Goal: Task Accomplishment & Management: Manage account settings

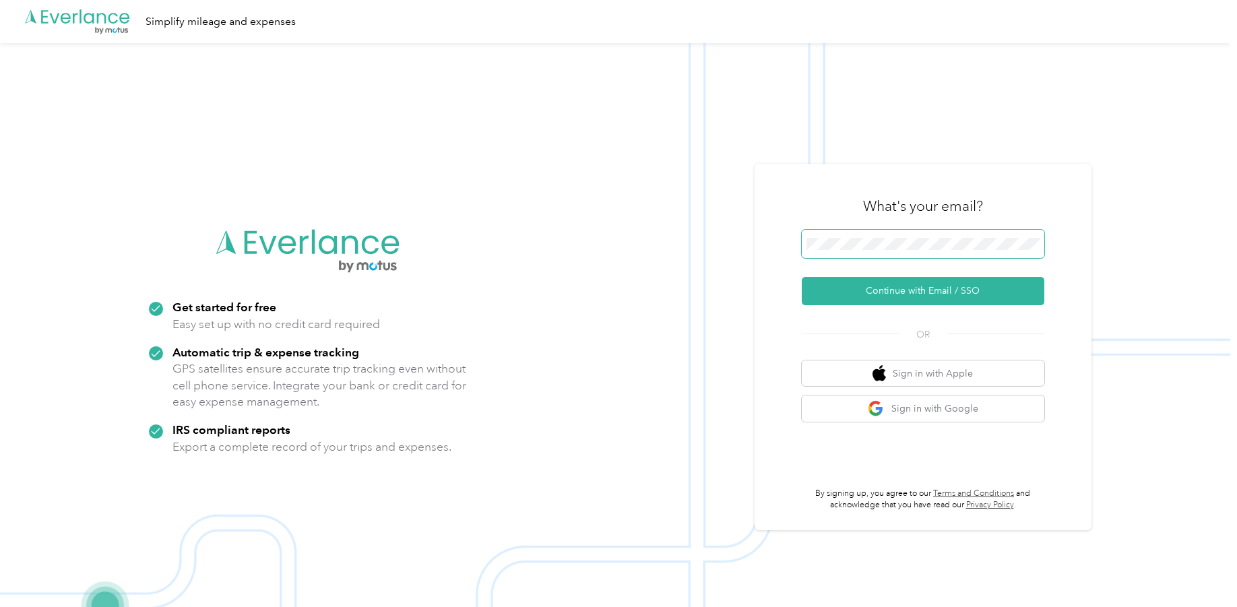
click at [861, 236] on span at bounding box center [923, 244] width 243 height 28
click at [925, 285] on button "Continue with Email / SSO" at bounding box center [923, 291] width 243 height 28
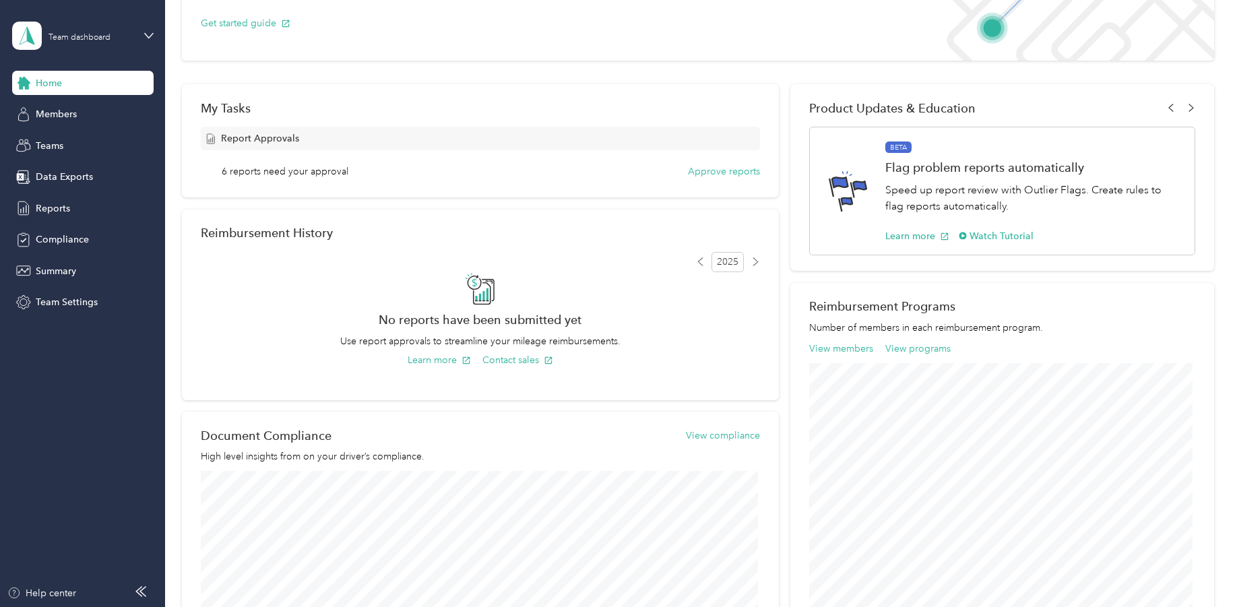
scroll to position [67, 0]
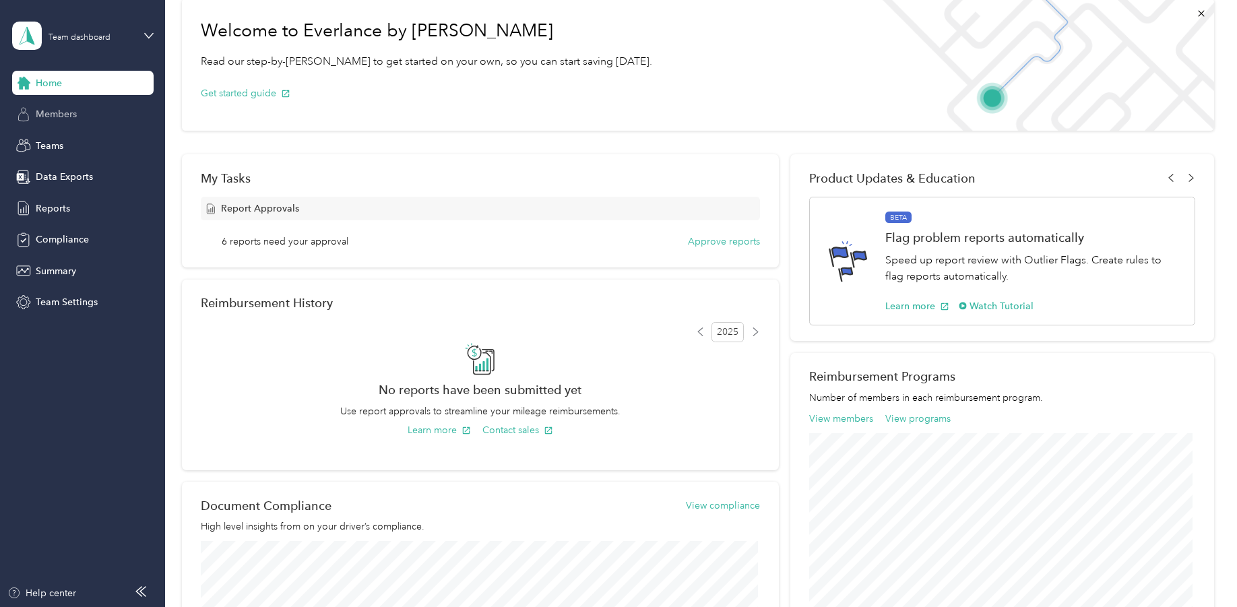
click at [52, 113] on span "Members" at bounding box center [56, 114] width 41 height 14
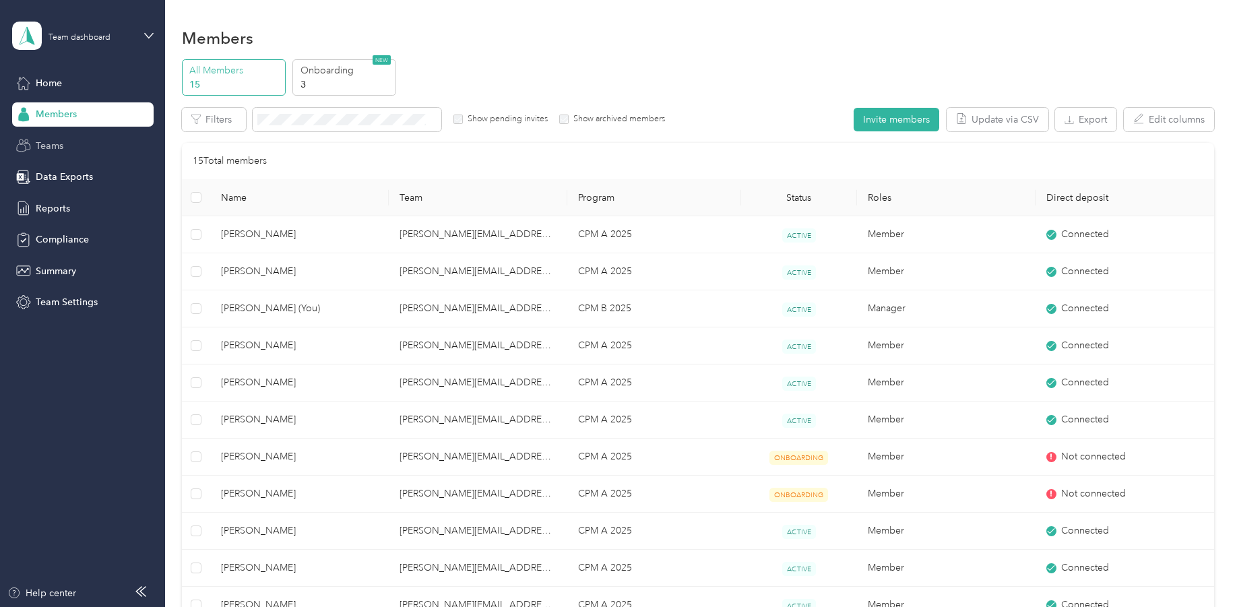
click at [46, 144] on span "Teams" at bounding box center [50, 146] width 28 height 14
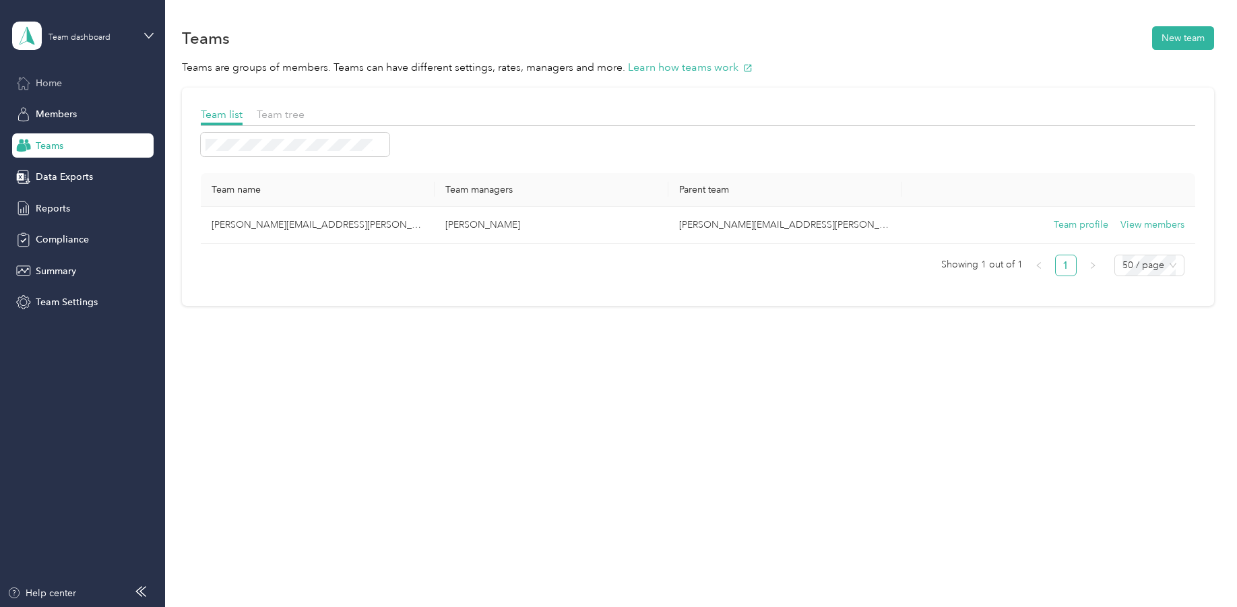
click at [40, 79] on span "Home" at bounding box center [49, 83] width 26 height 14
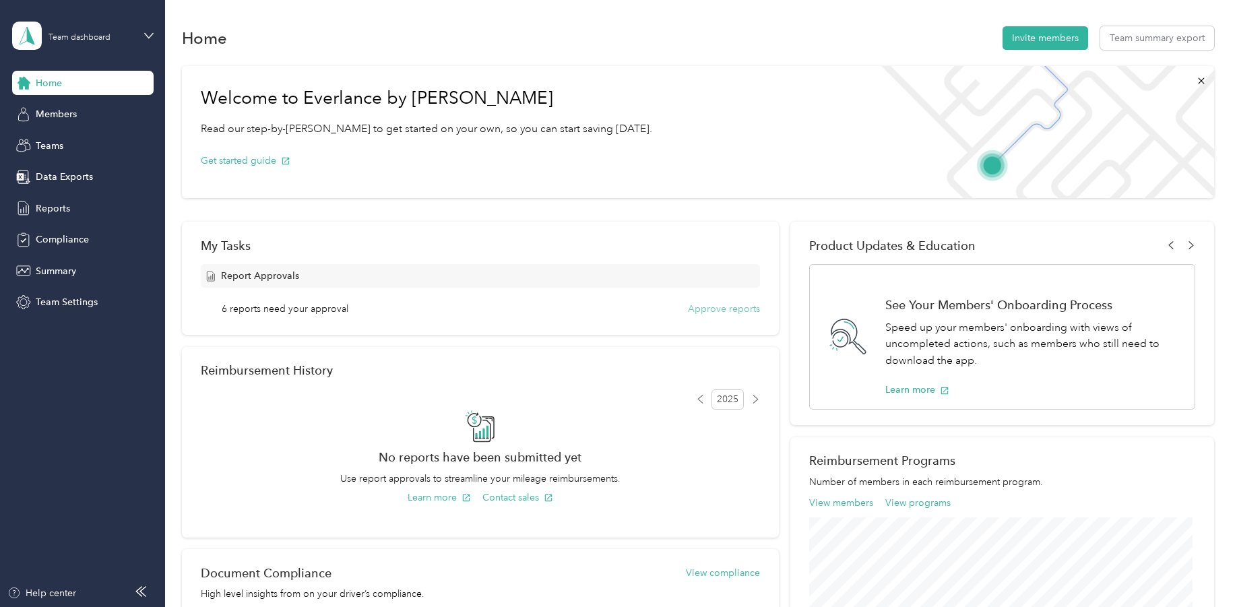
click at [730, 307] on button "Approve reports" at bounding box center [724, 309] width 72 height 14
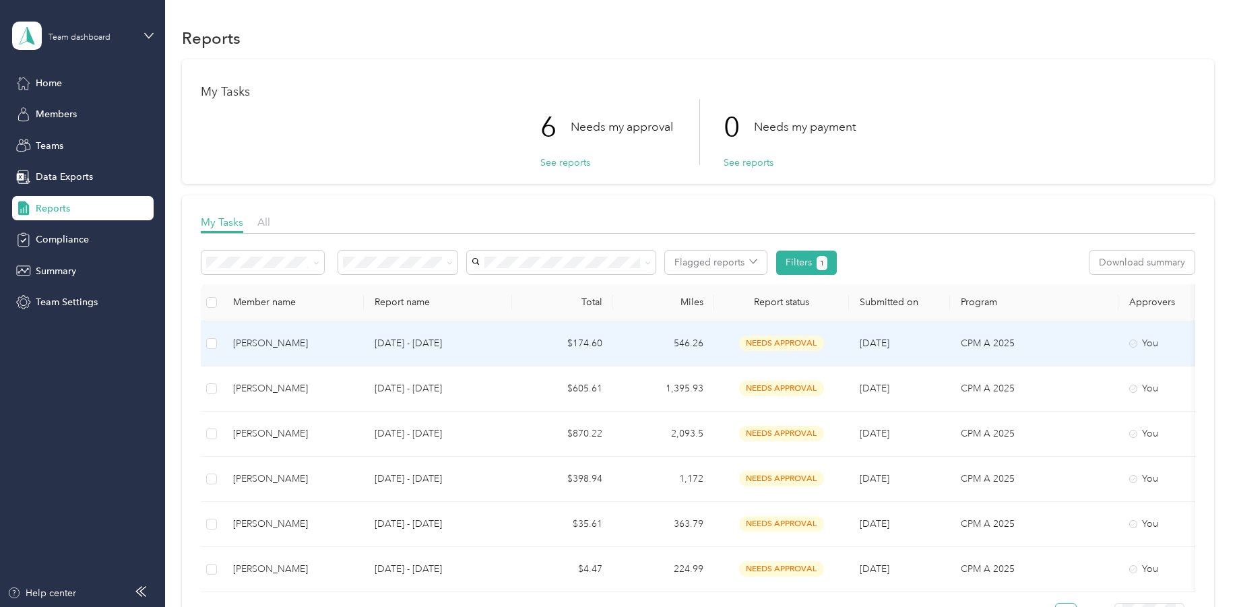
click at [774, 339] on span "needs approval" at bounding box center [781, 343] width 85 height 15
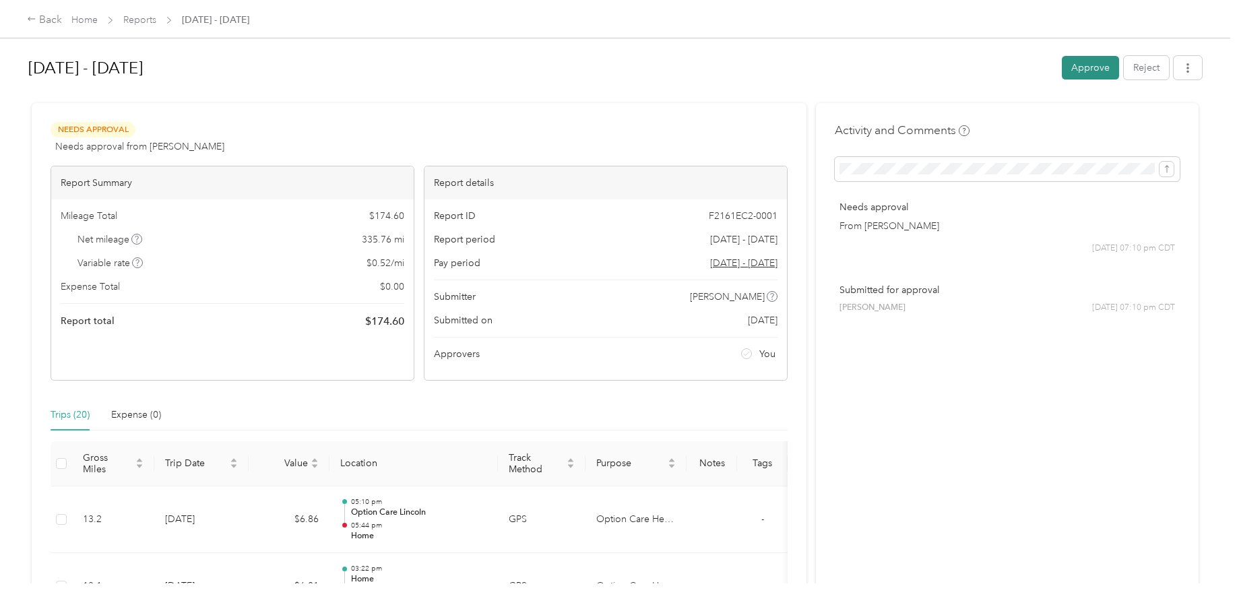
click at [1086, 59] on button "Approve" at bounding box center [1090, 68] width 57 height 24
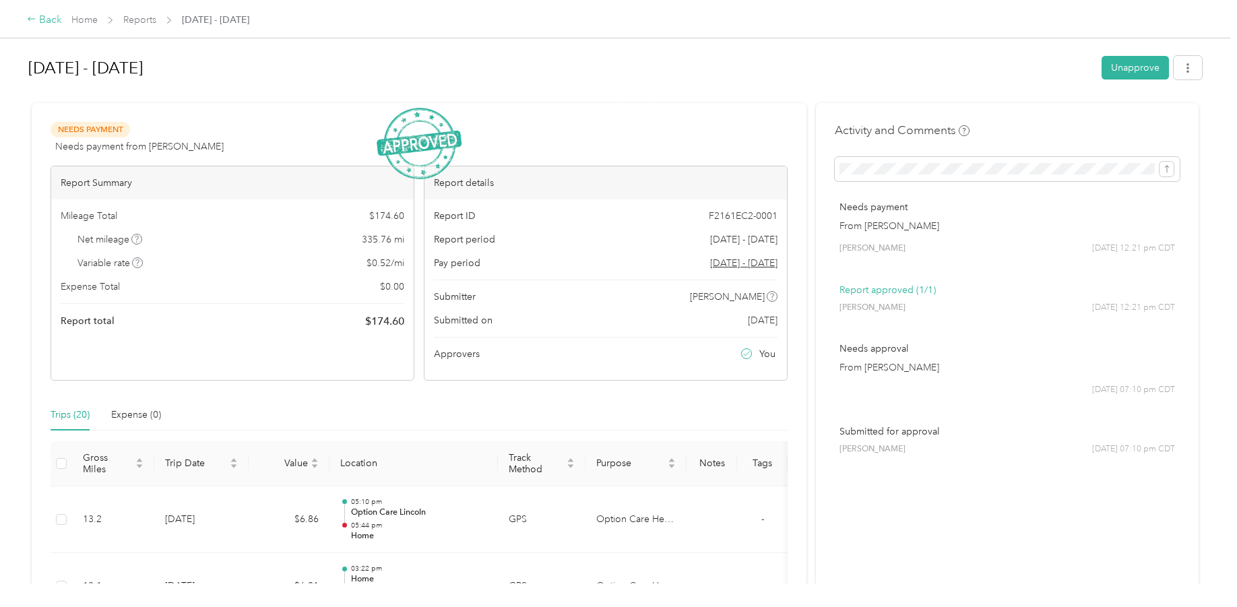
click at [40, 15] on div "Back" at bounding box center [44, 20] width 35 height 16
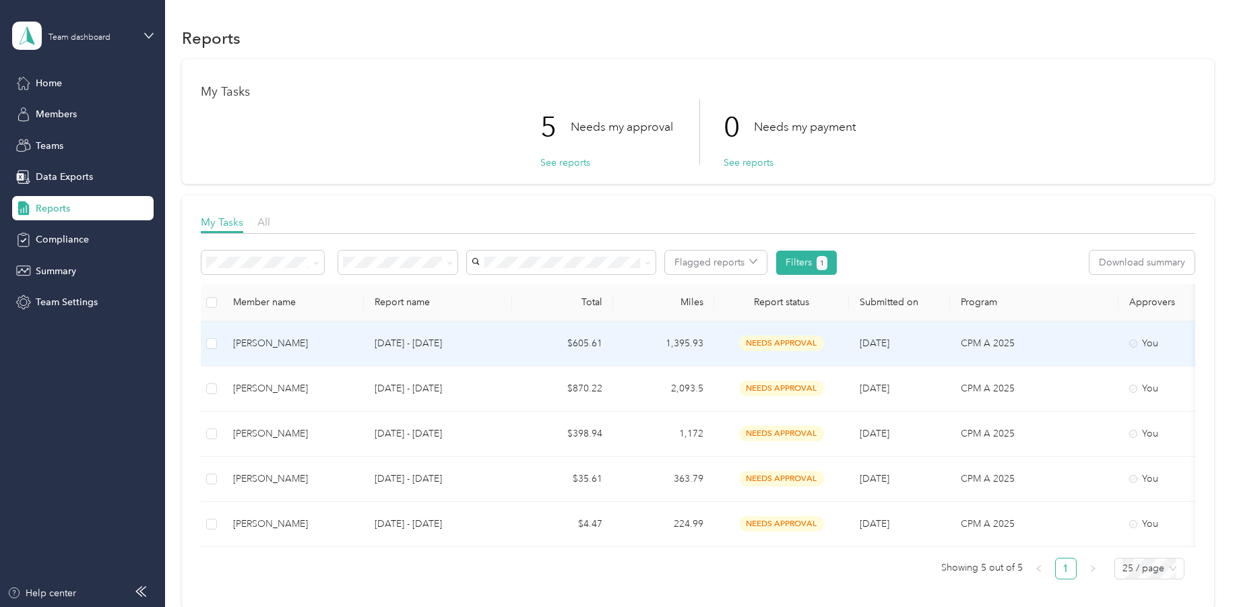
click at [782, 339] on span "needs approval" at bounding box center [781, 343] width 85 height 15
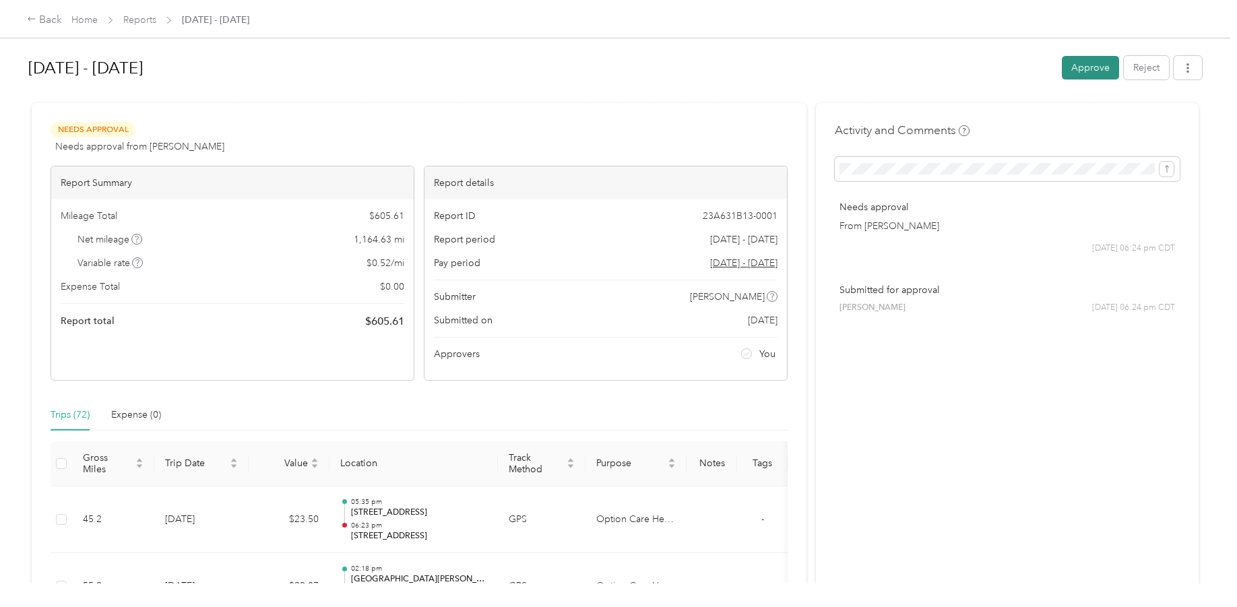
click at [1094, 62] on button "Approve" at bounding box center [1090, 68] width 57 height 24
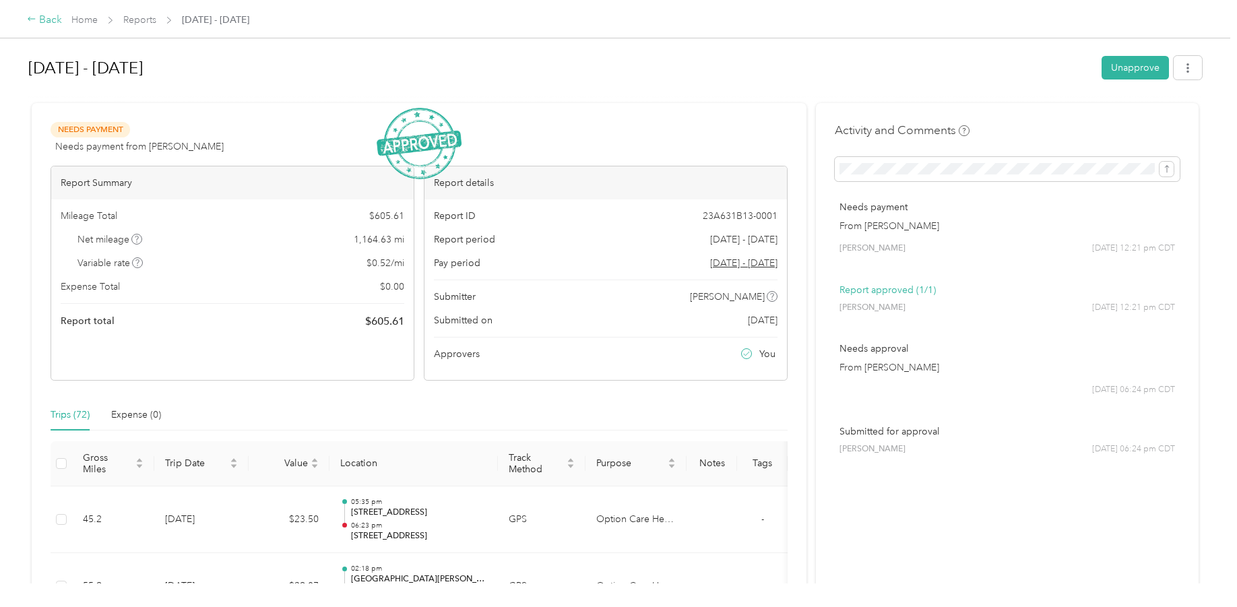
click at [32, 18] on icon at bounding box center [31, 18] width 9 height 9
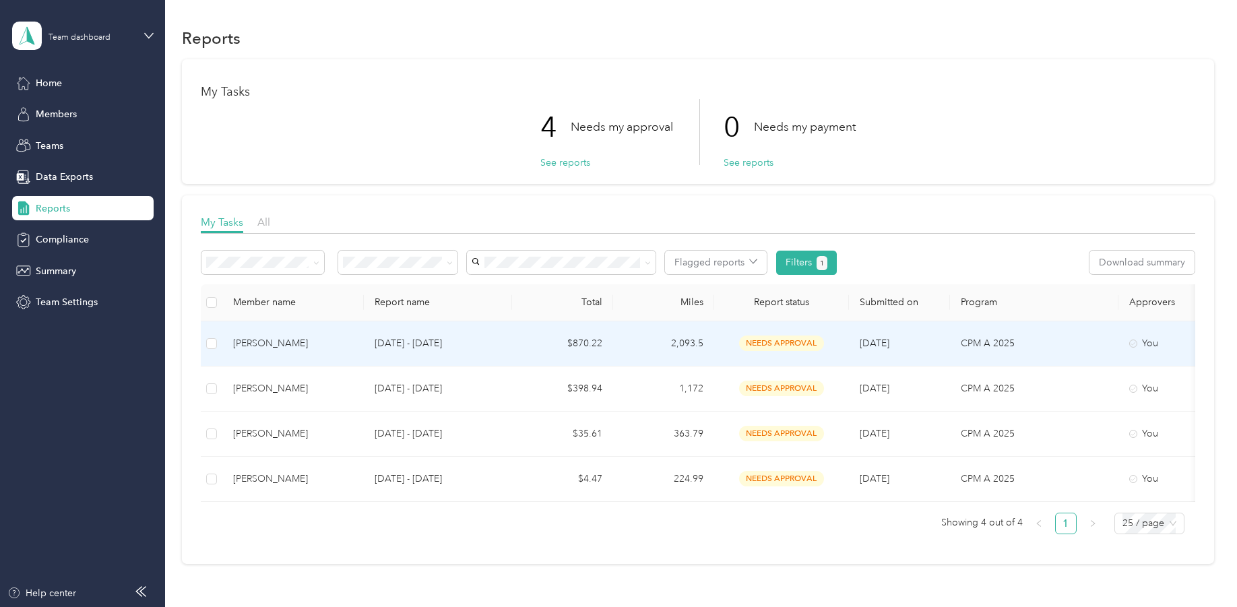
click at [789, 343] on span "needs approval" at bounding box center [781, 343] width 85 height 15
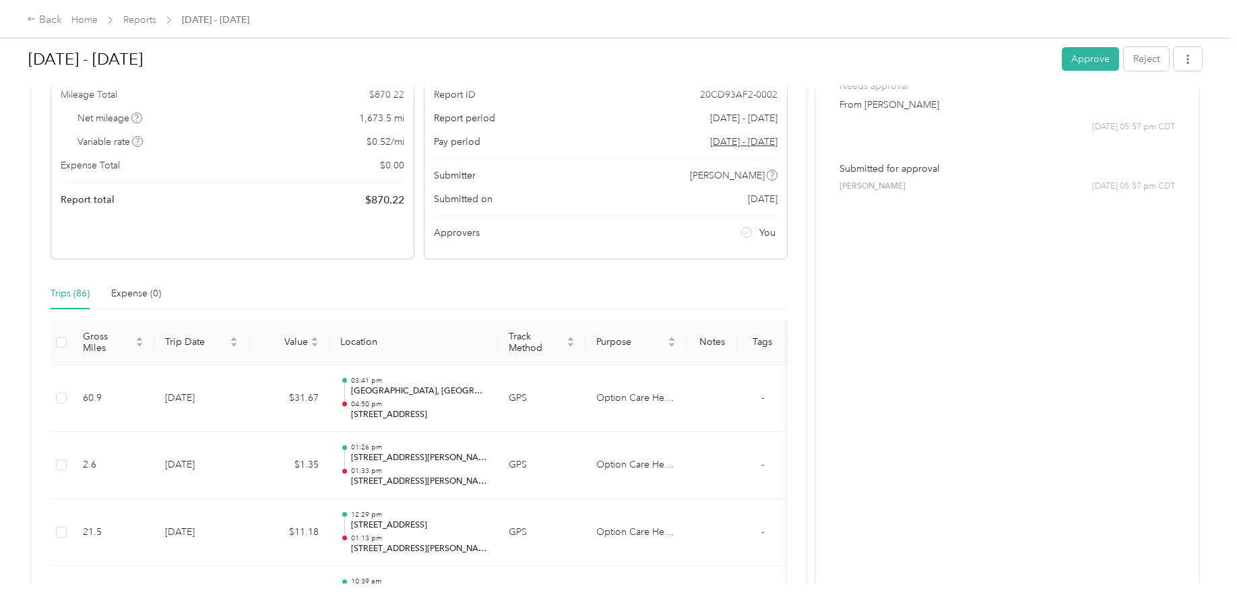
scroll to position [135, 0]
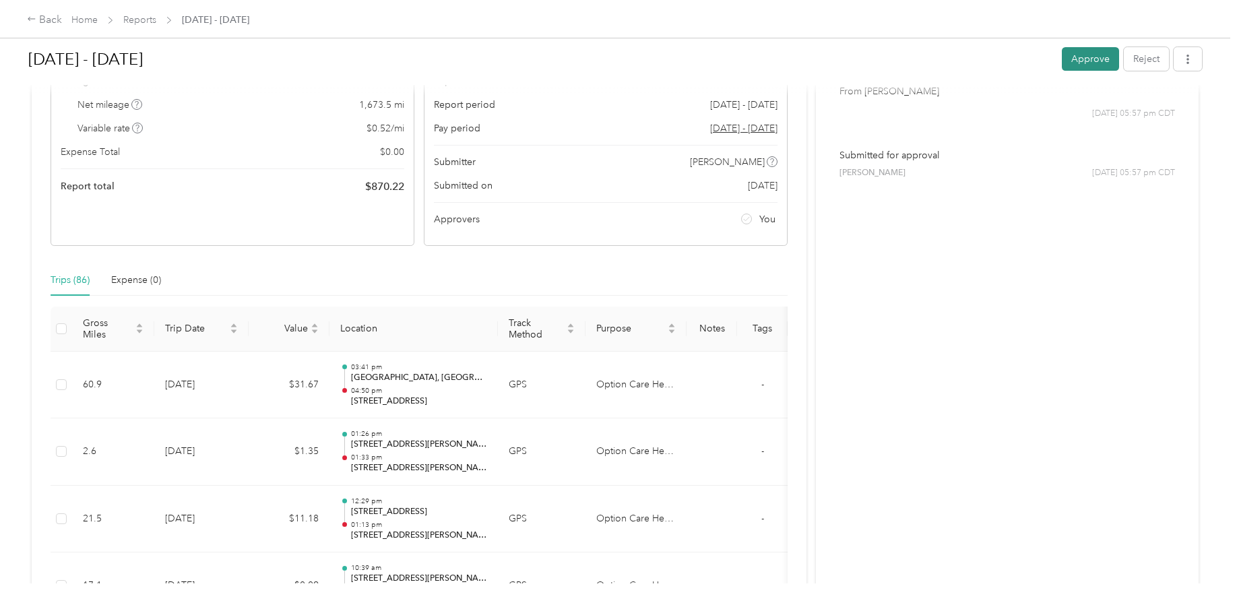
click at [1082, 53] on button "Approve" at bounding box center [1090, 59] width 57 height 24
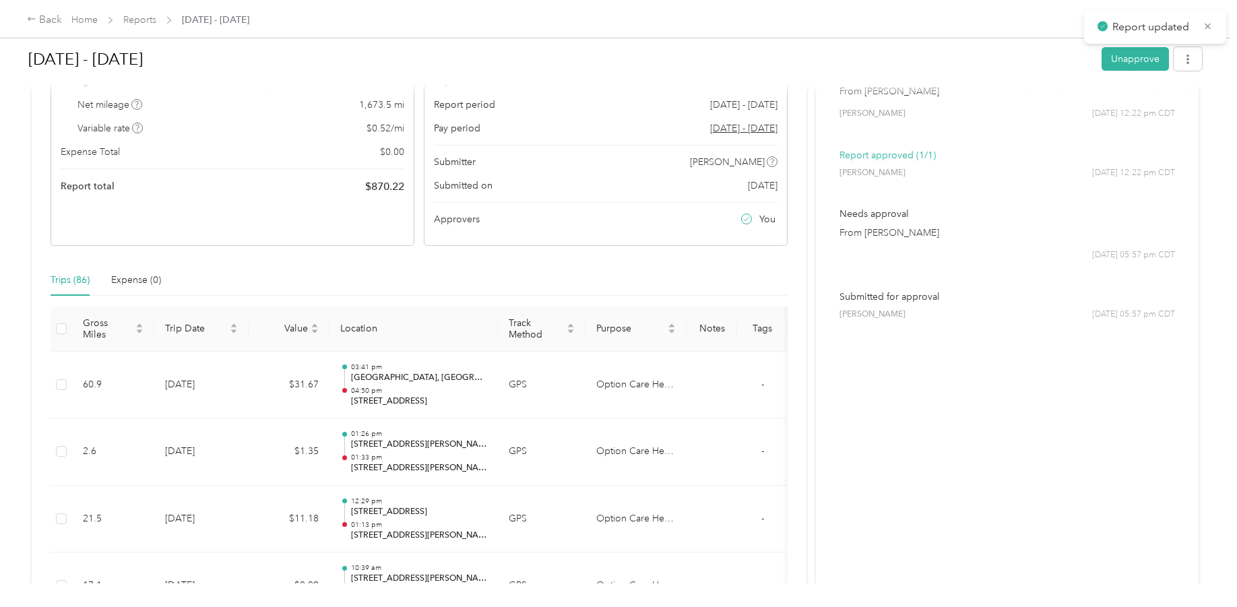
scroll to position [0, 0]
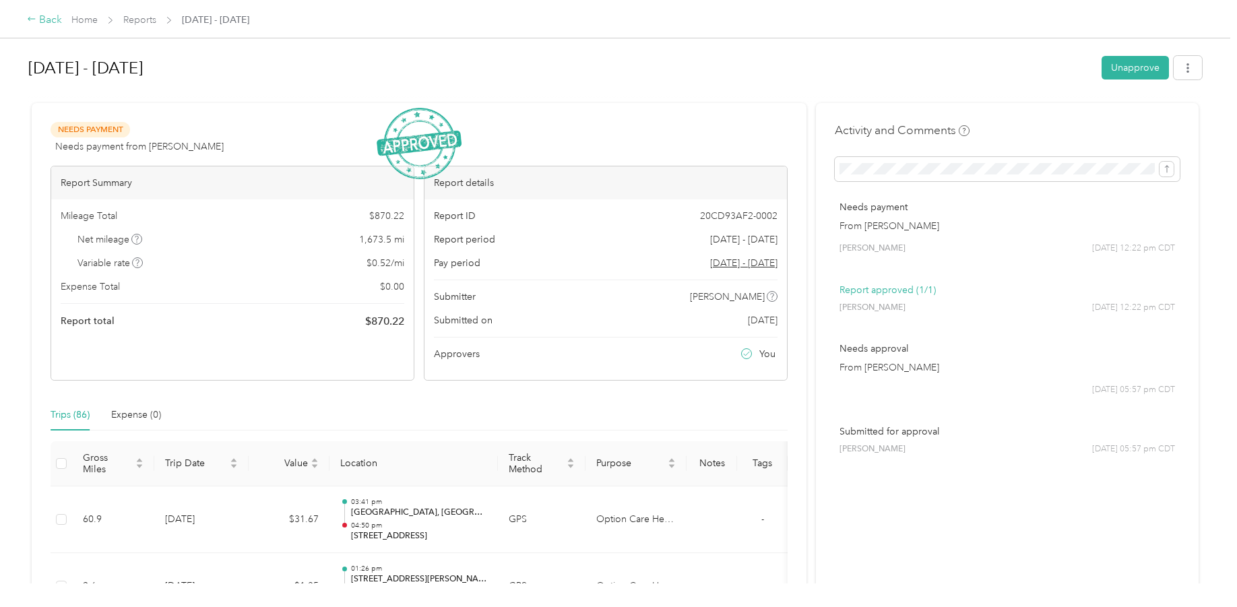
click at [34, 21] on icon at bounding box center [31, 18] width 9 height 9
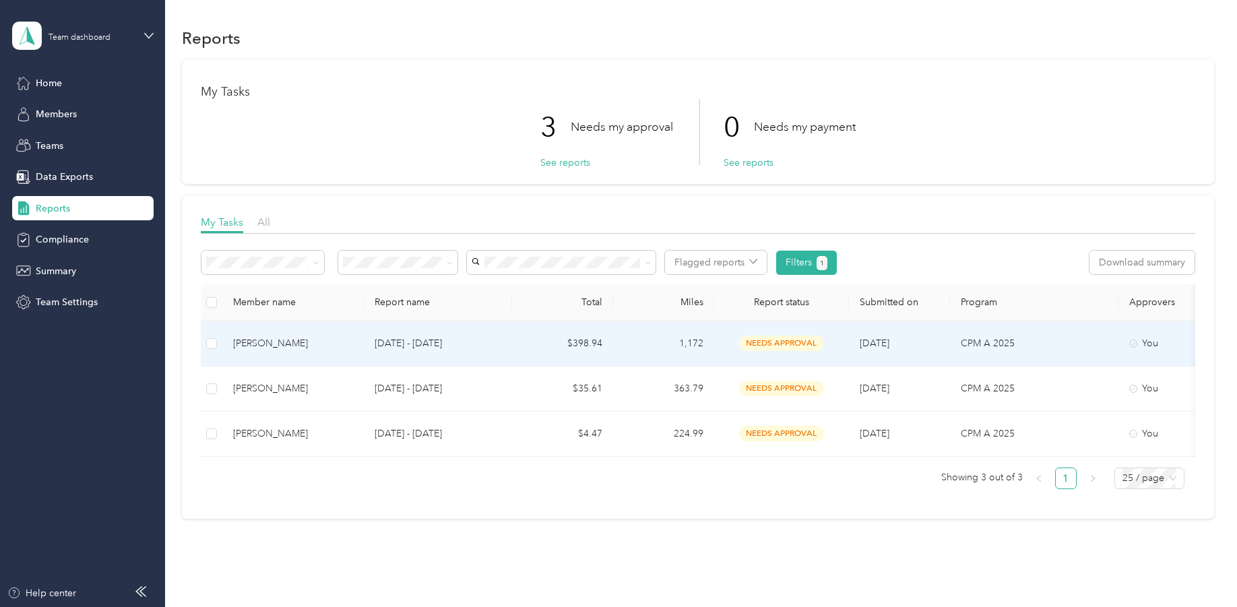
click at [788, 339] on span "needs approval" at bounding box center [781, 343] width 85 height 15
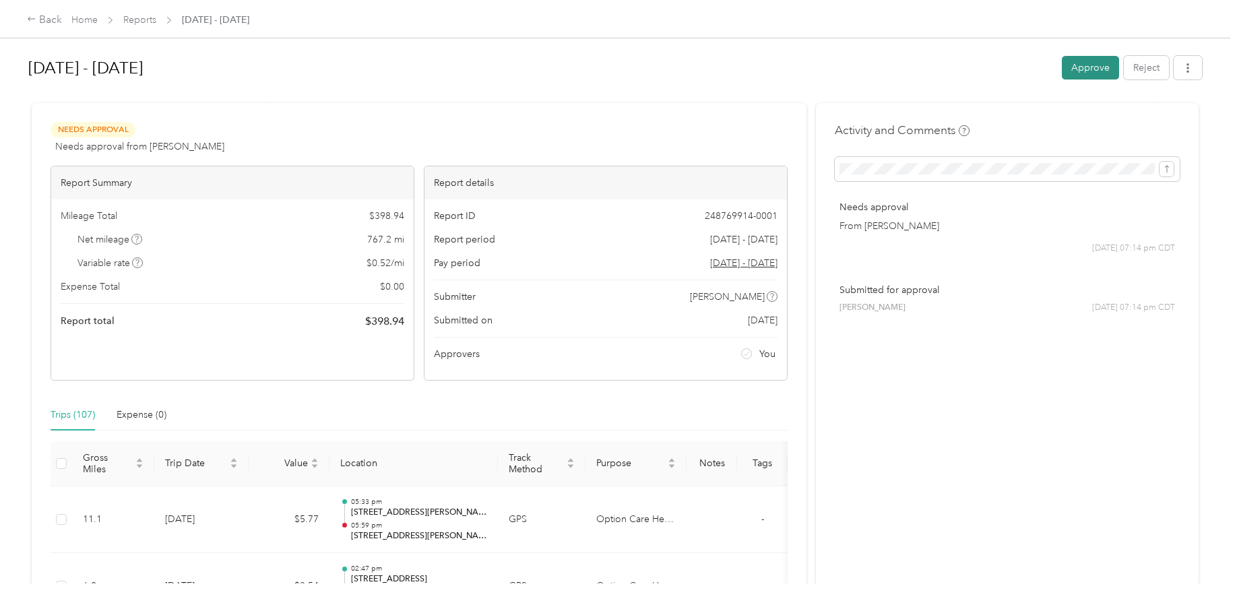
click at [1090, 61] on button "Approve" at bounding box center [1090, 68] width 57 height 24
click at [42, 18] on div "Back" at bounding box center [44, 20] width 35 height 16
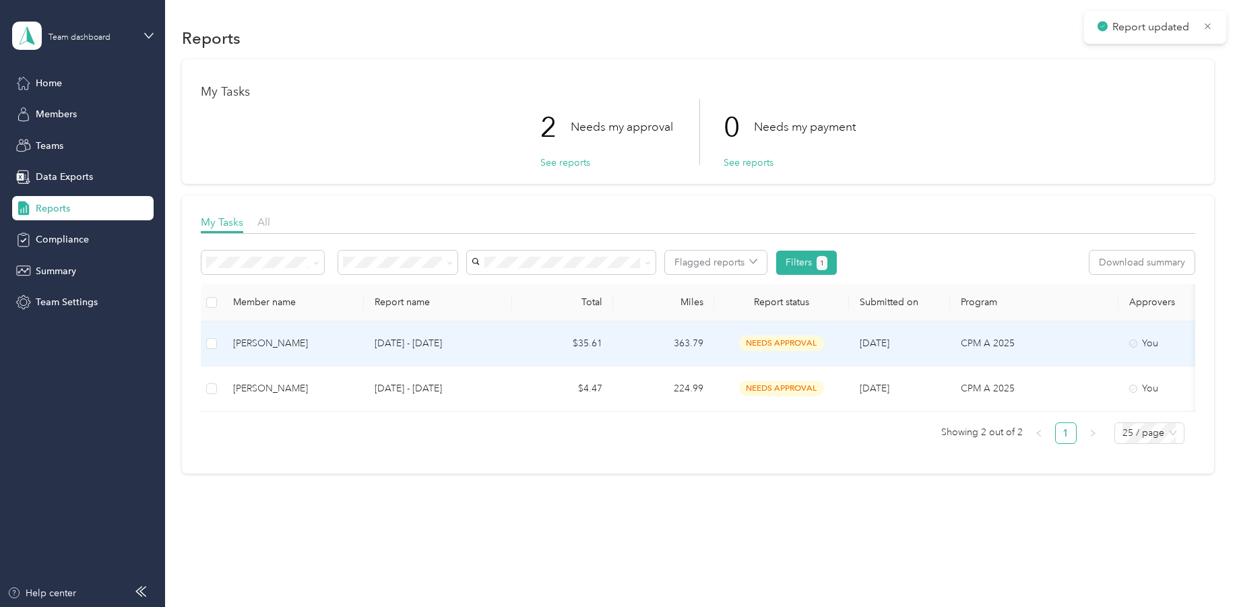
click at [786, 337] on span "needs approval" at bounding box center [781, 343] width 85 height 15
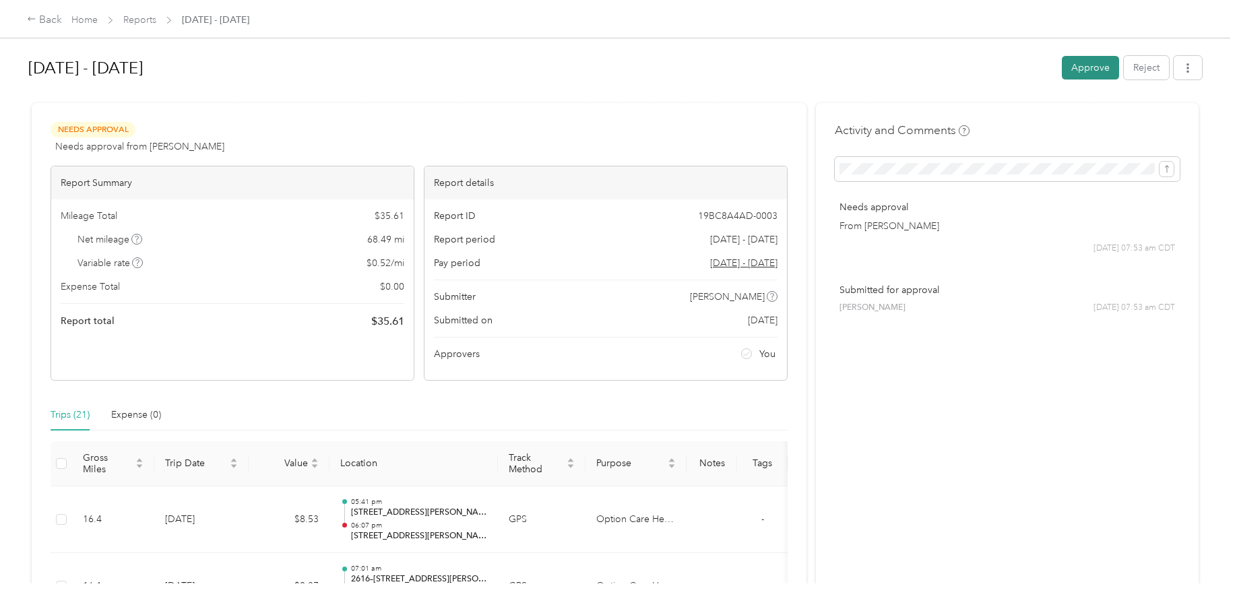
click at [1092, 66] on button "Approve" at bounding box center [1090, 68] width 57 height 24
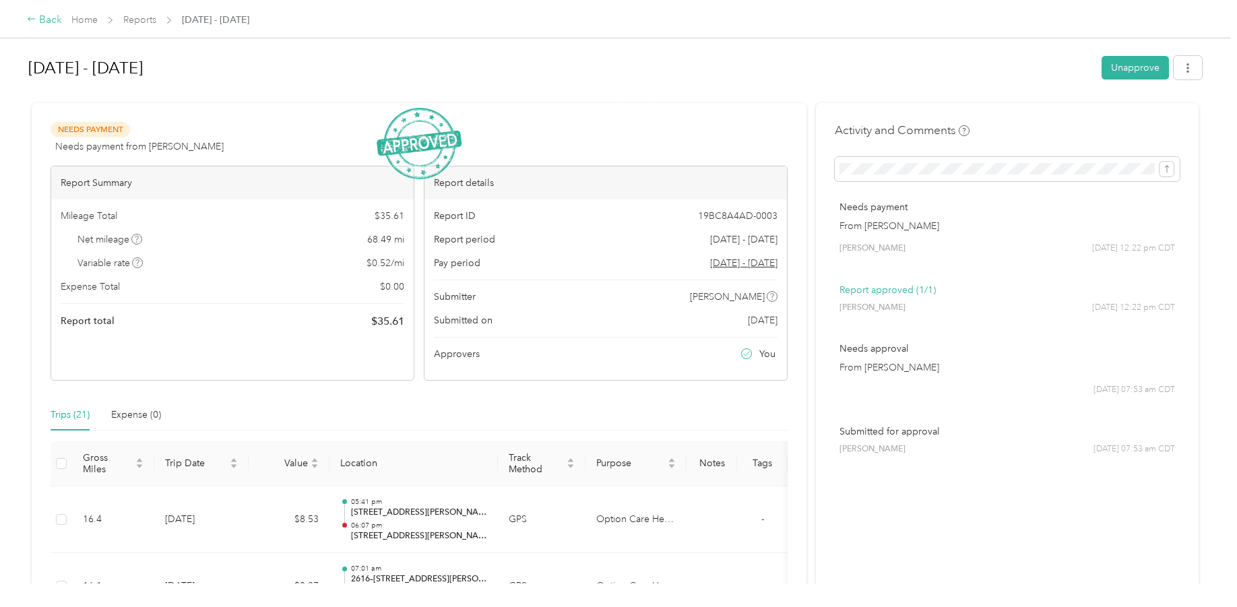
click at [32, 18] on icon at bounding box center [31, 18] width 9 height 9
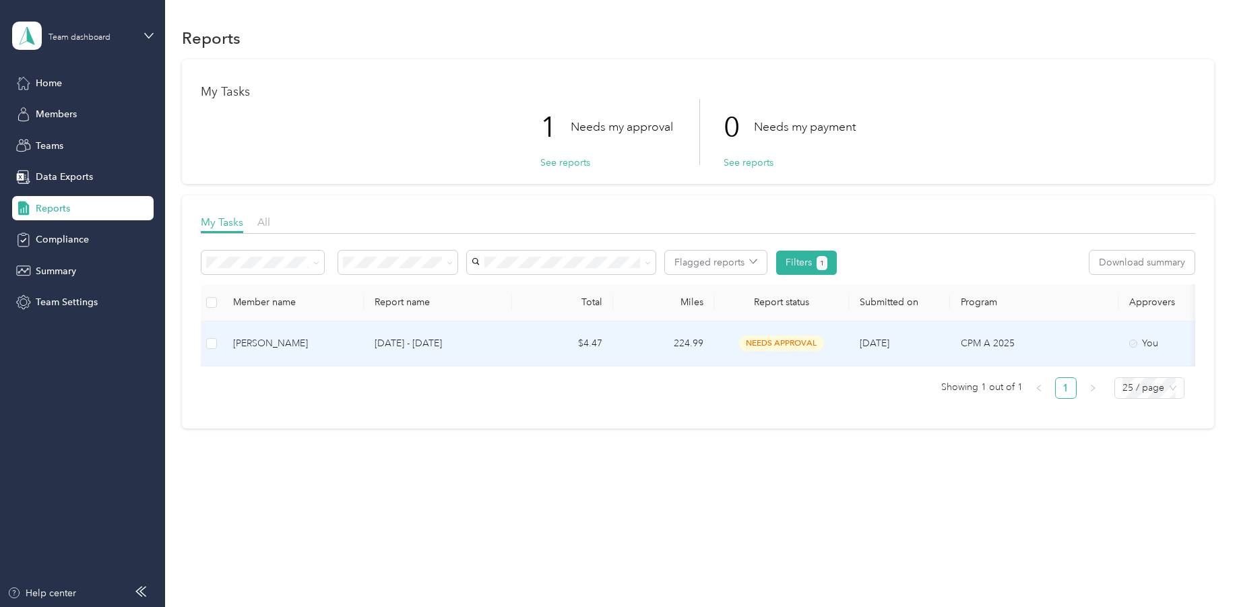
click at [775, 342] on span "needs approval" at bounding box center [781, 343] width 85 height 15
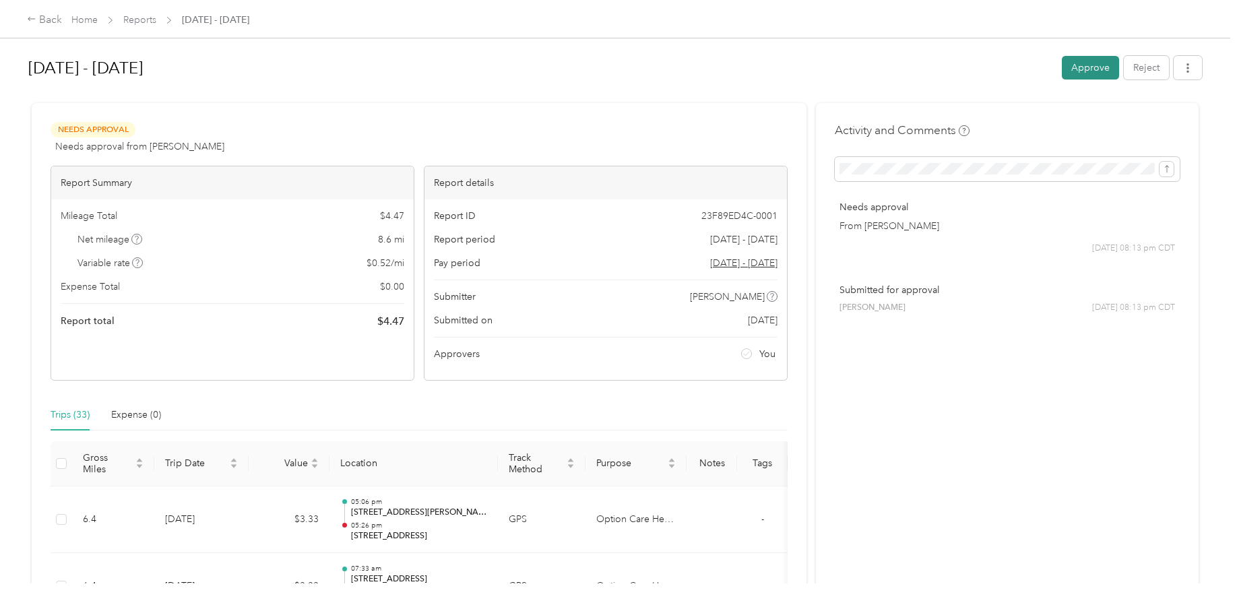
click at [1086, 62] on button "Approve" at bounding box center [1090, 68] width 57 height 24
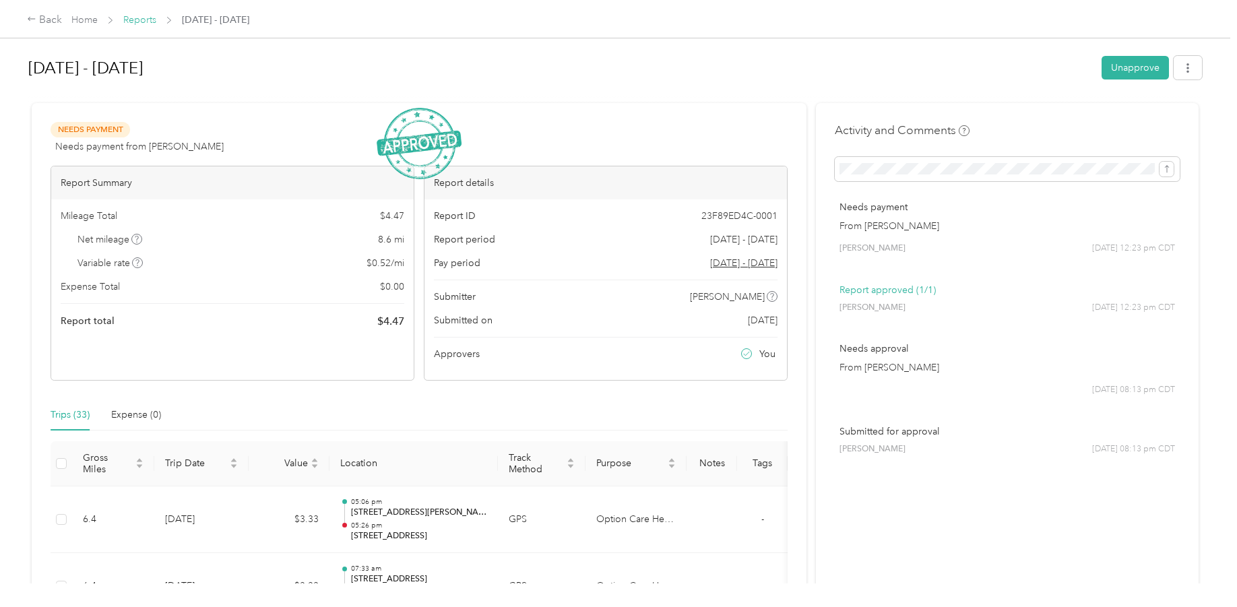
click at [138, 18] on link "Reports" at bounding box center [139, 19] width 33 height 11
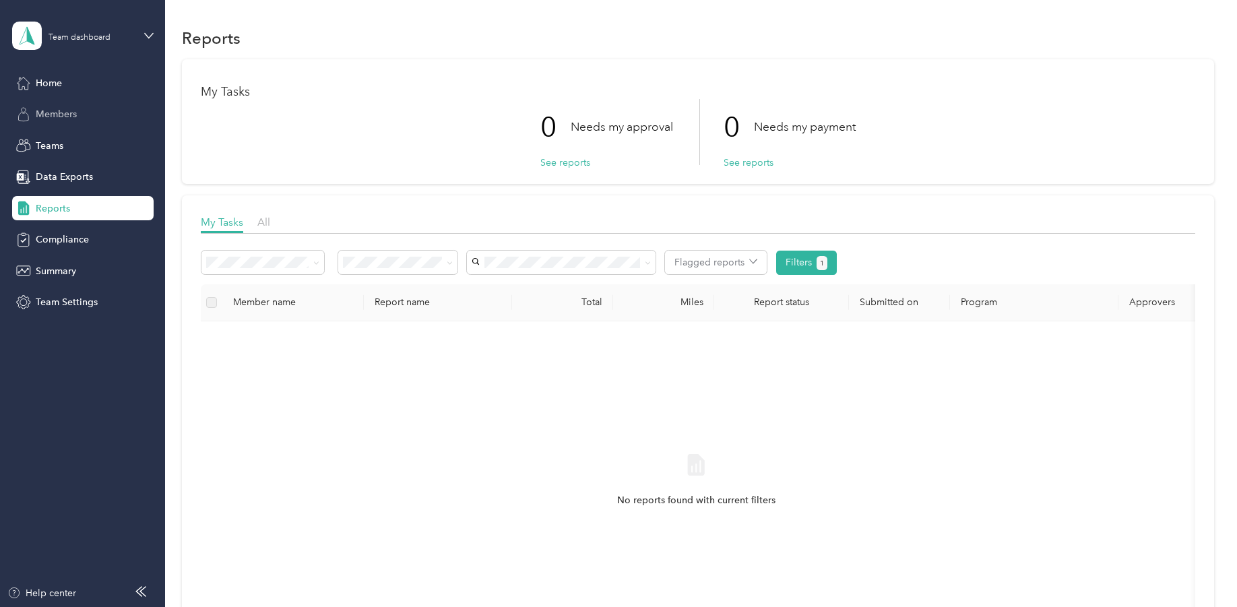
click at [62, 106] on div "Members" at bounding box center [83, 114] width 142 height 24
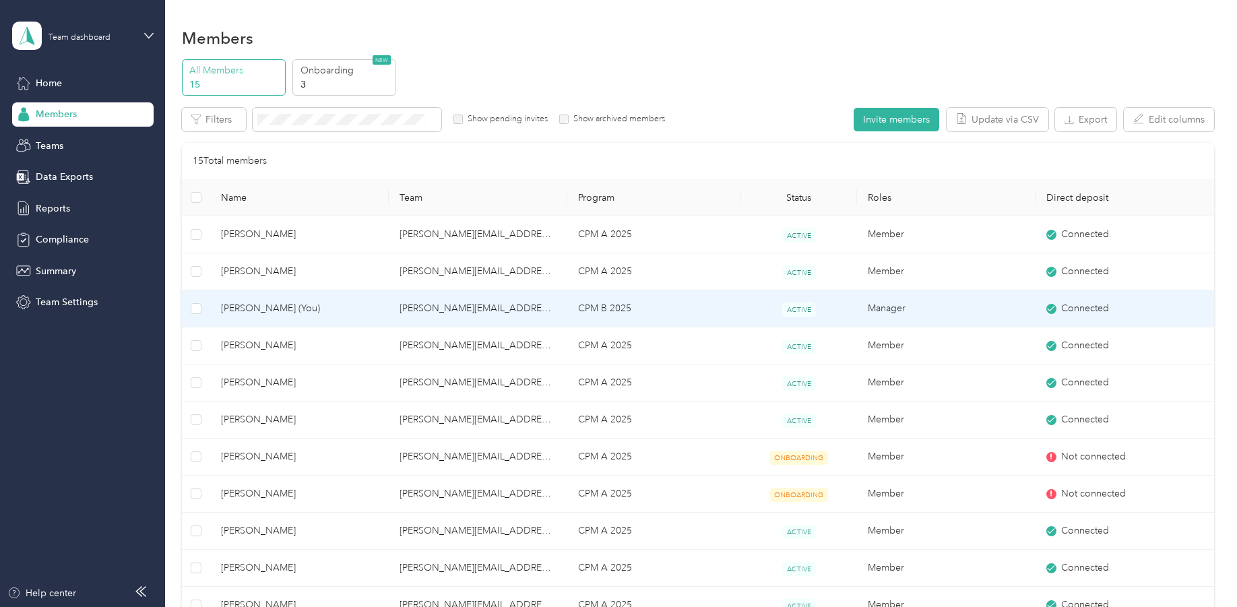
click at [273, 305] on span "[PERSON_NAME] (You)" at bounding box center [299, 308] width 157 height 15
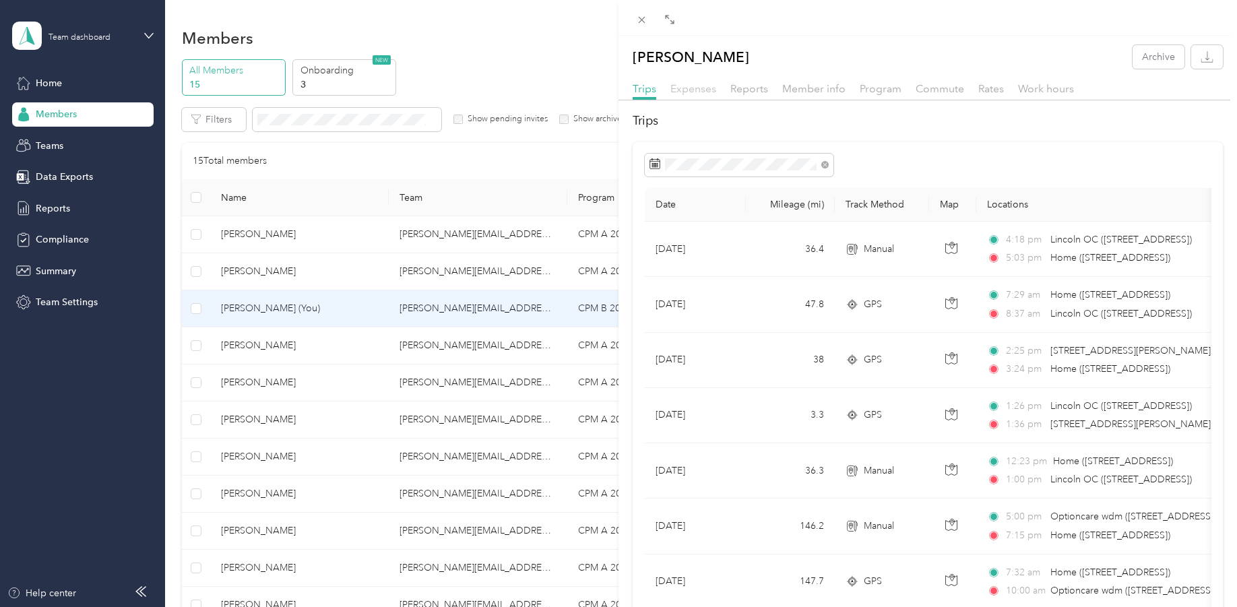
click at [701, 90] on span "Expenses" at bounding box center [694, 88] width 46 height 13
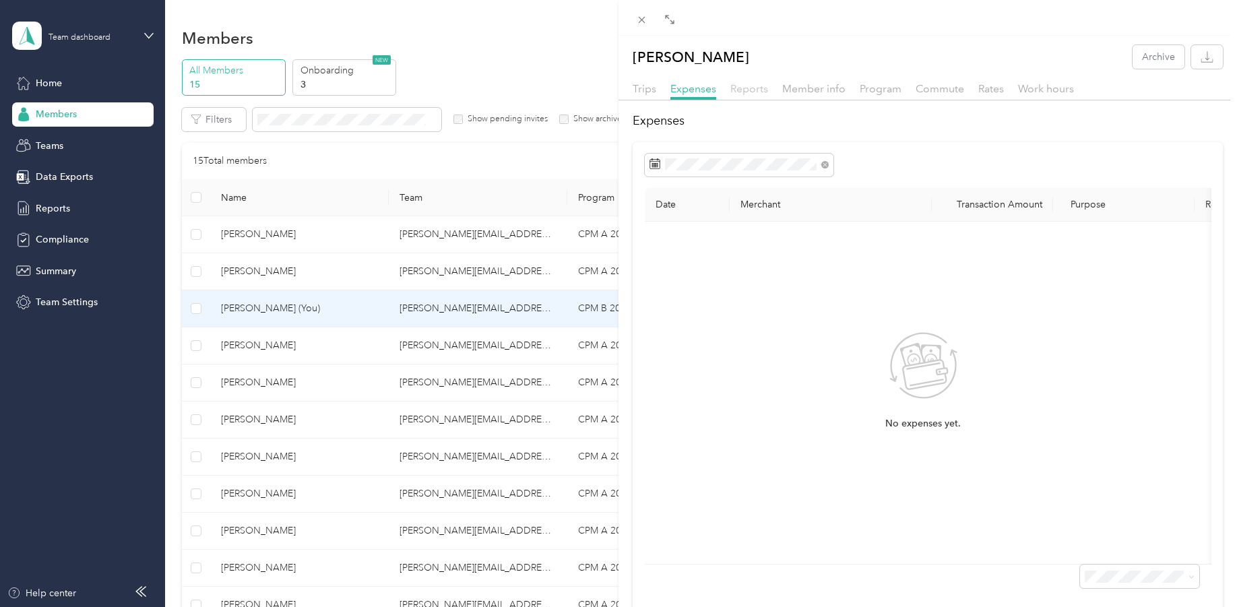
click at [757, 88] on span "Reports" at bounding box center [750, 88] width 38 height 13
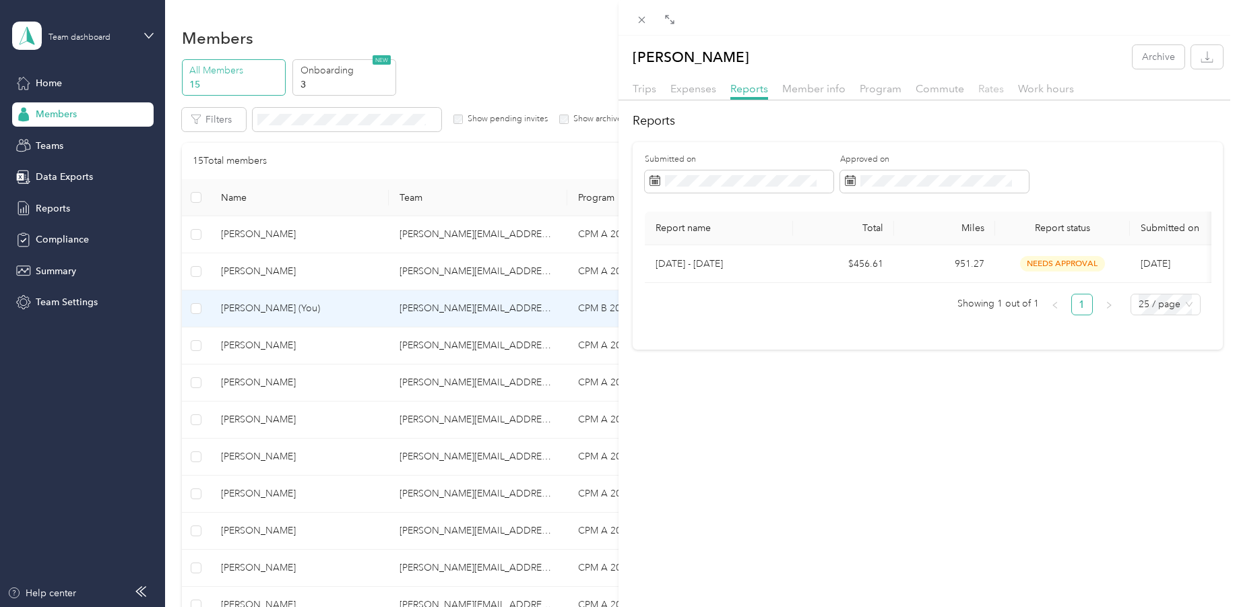
click at [997, 84] on span "Rates" at bounding box center [992, 88] width 26 height 13
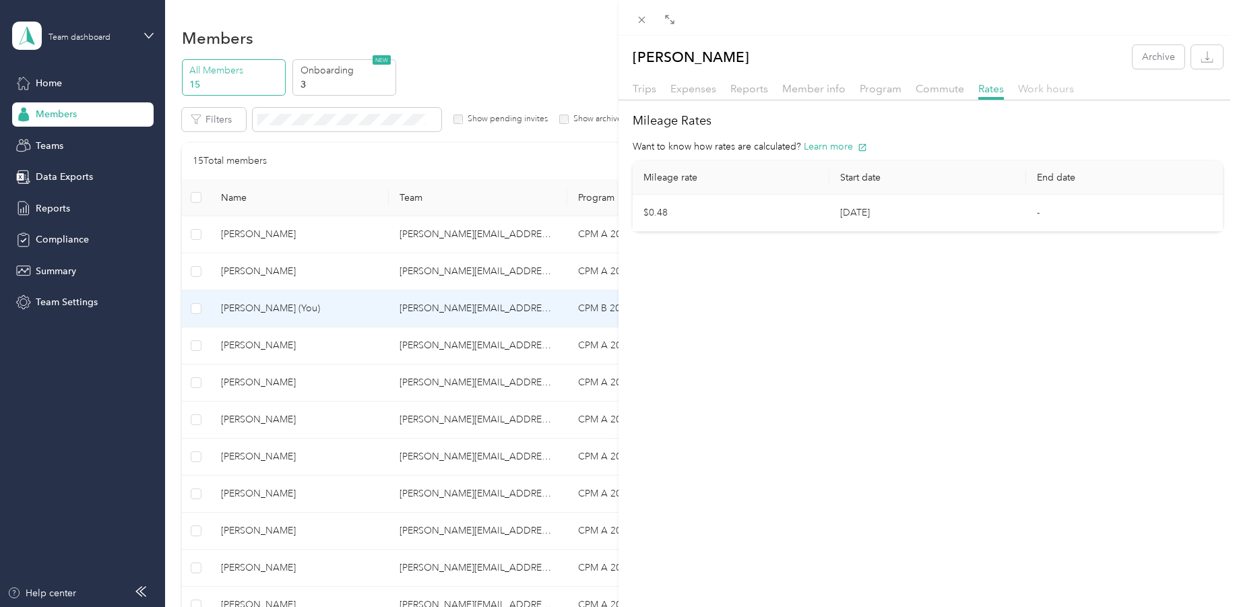
click at [1058, 90] on span "Work hours" at bounding box center [1046, 88] width 56 height 13
click at [993, 90] on span "Rates" at bounding box center [992, 88] width 26 height 13
click at [937, 87] on span "Commute" at bounding box center [940, 88] width 49 height 13
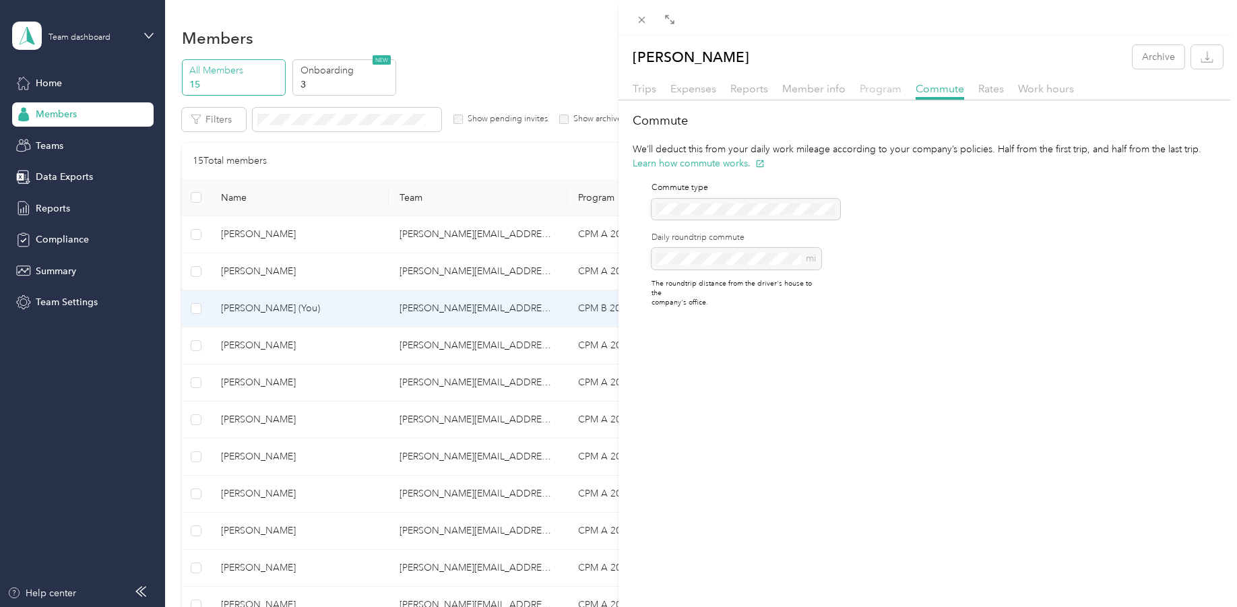
click at [879, 91] on span "Program" at bounding box center [881, 88] width 42 height 13
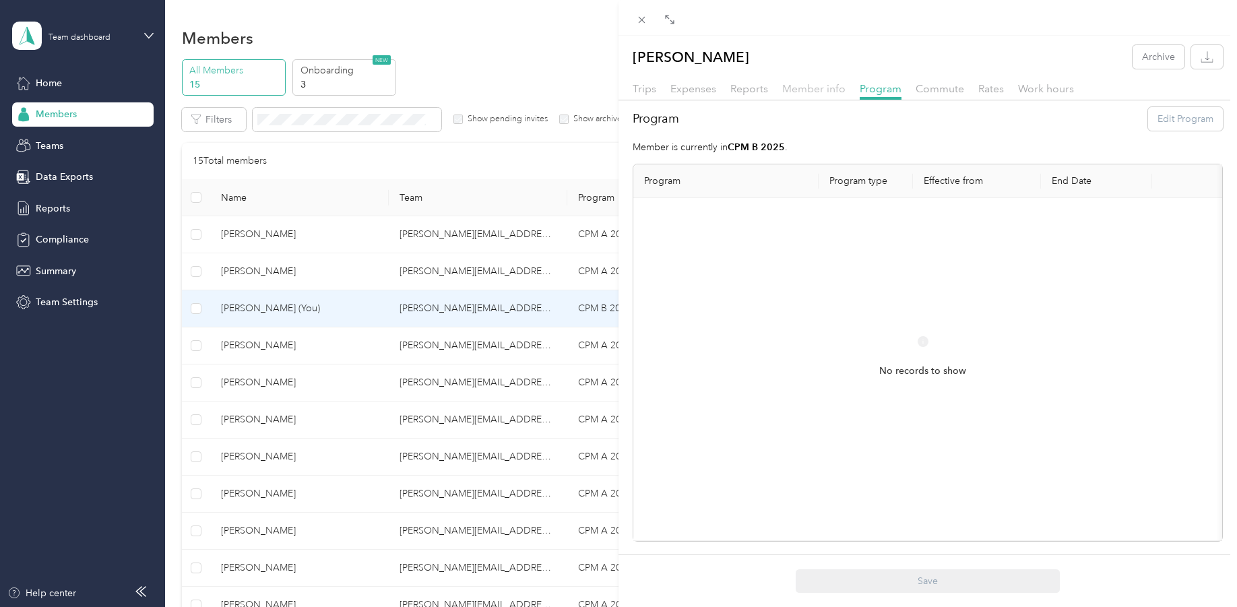
click at [807, 89] on span "Member info" at bounding box center [813, 88] width 63 height 13
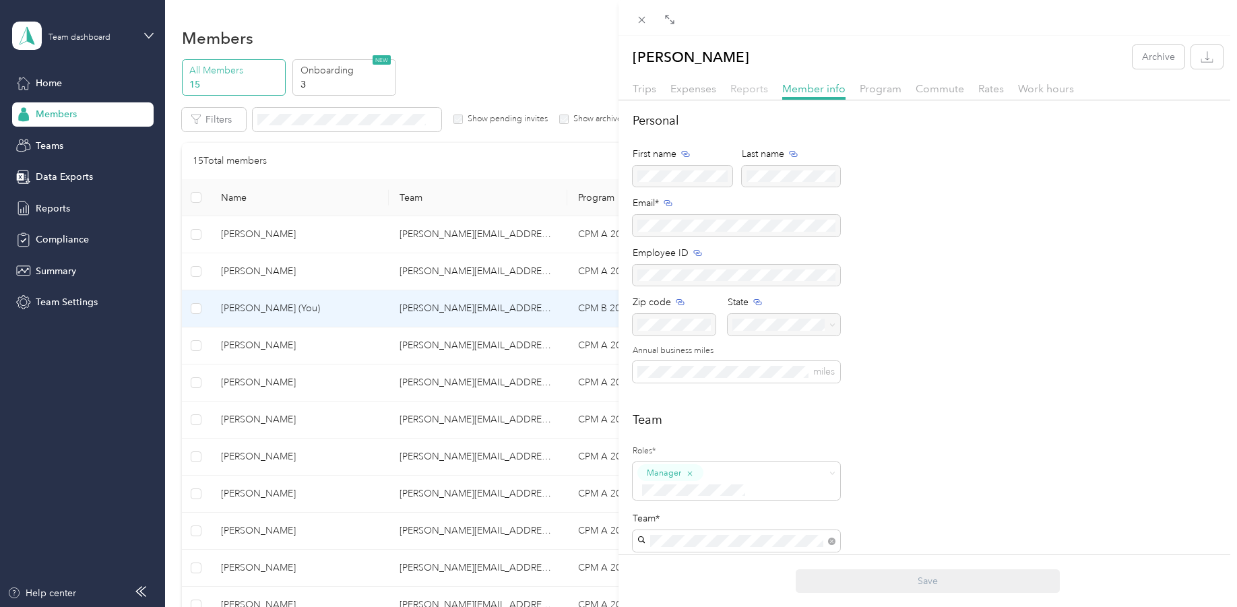
click at [751, 85] on span "Reports" at bounding box center [750, 88] width 38 height 13
